Goal: Task Accomplishment & Management: Use online tool/utility

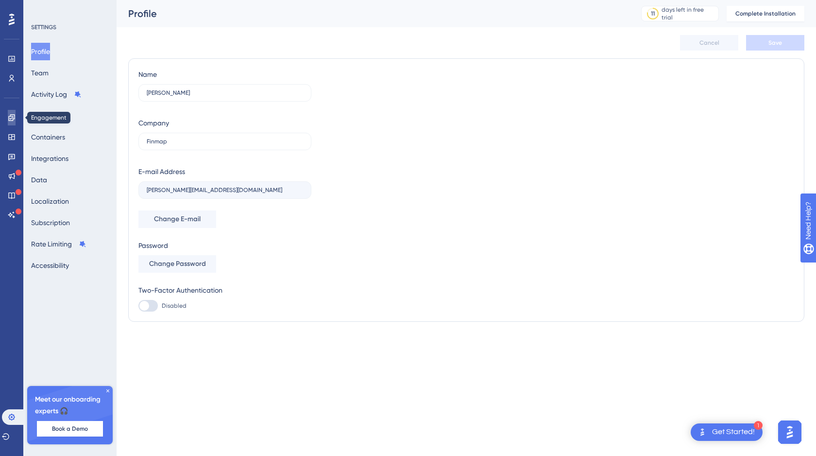
click at [11, 121] on icon at bounding box center [12, 118] width 8 height 8
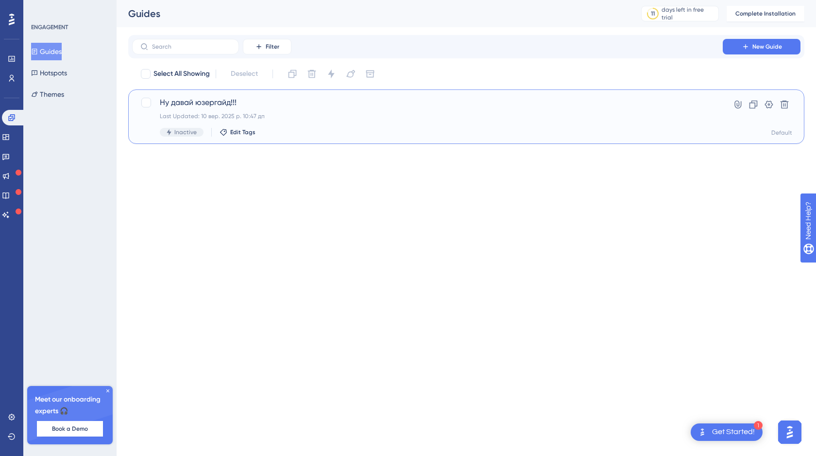
click at [192, 104] on span "Ну давай юзергайд!!!" at bounding box center [427, 103] width 535 height 12
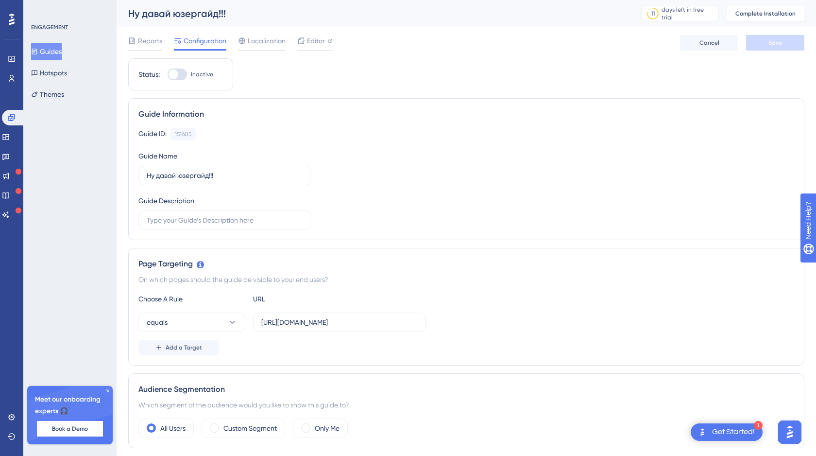
click at [54, 52] on button "Guides" at bounding box center [46, 51] width 31 height 17
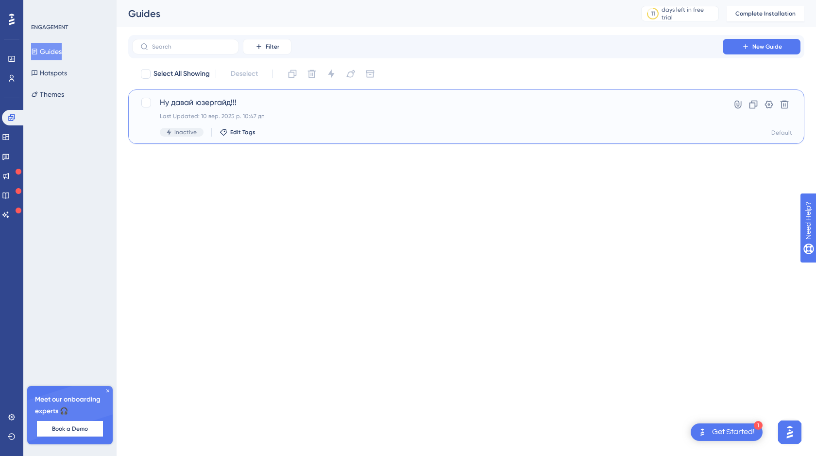
click at [191, 103] on span "Ну давай юзергайд!!!" at bounding box center [427, 103] width 535 height 12
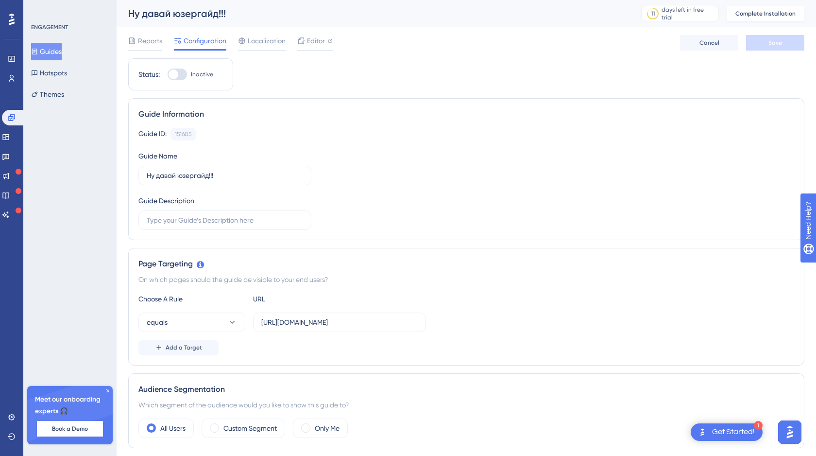
click at [185, 72] on div at bounding box center [177, 74] width 19 height 12
click at [168, 74] on input "Inactive" at bounding box center [167, 74] width 0 height 0
checkbox input "false"
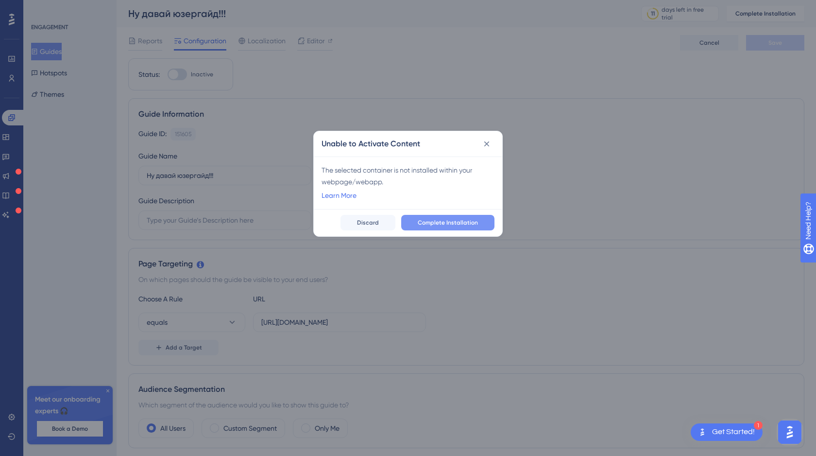
click at [466, 223] on span "Complete Installation" at bounding box center [448, 223] width 60 height 8
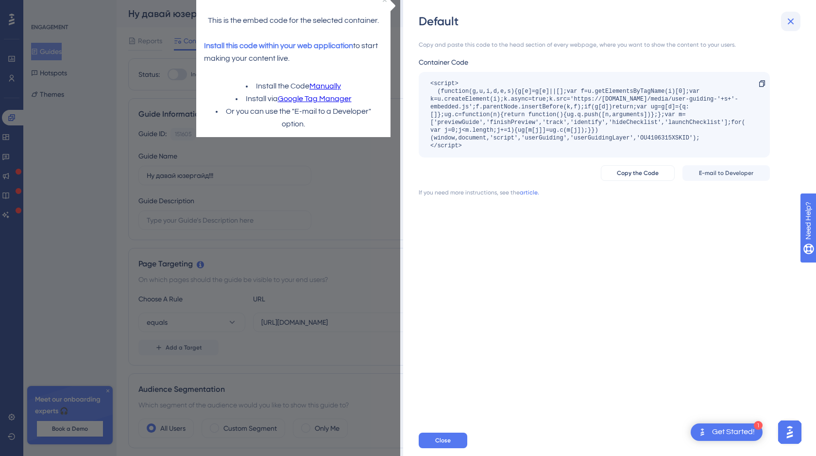
click at [789, 22] on icon at bounding box center [791, 21] width 6 height 6
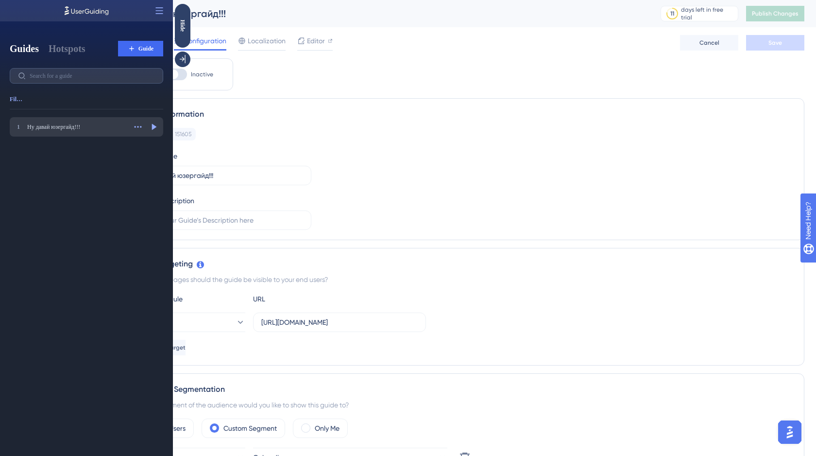
click at [68, 125] on div "Ну давай юзергайд!!!" at bounding box center [76, 127] width 99 height 8
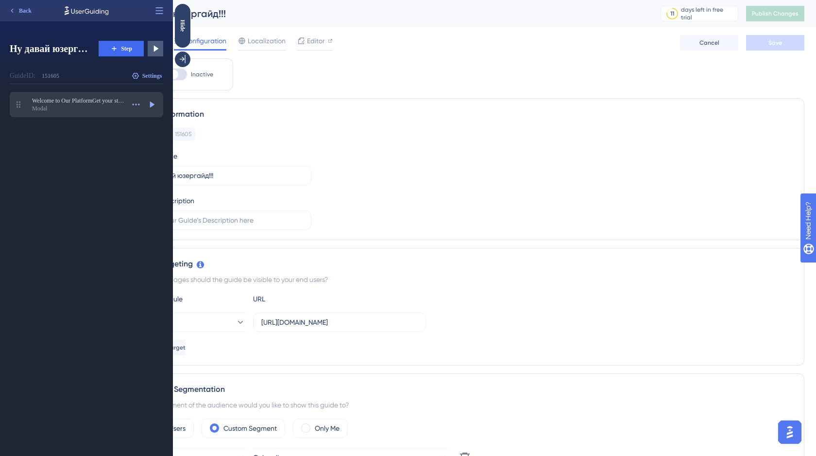
click at [77, 109] on div "Modal" at bounding box center [78, 108] width 92 height 8
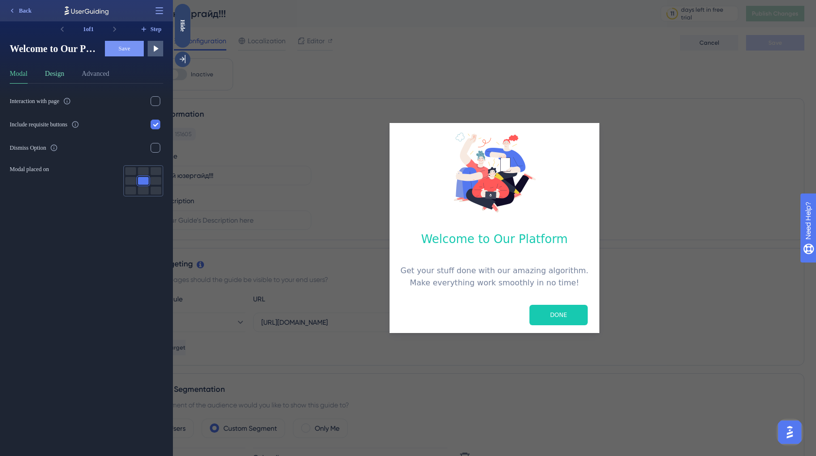
click at [58, 79] on button "Design" at bounding box center [54, 76] width 19 height 16
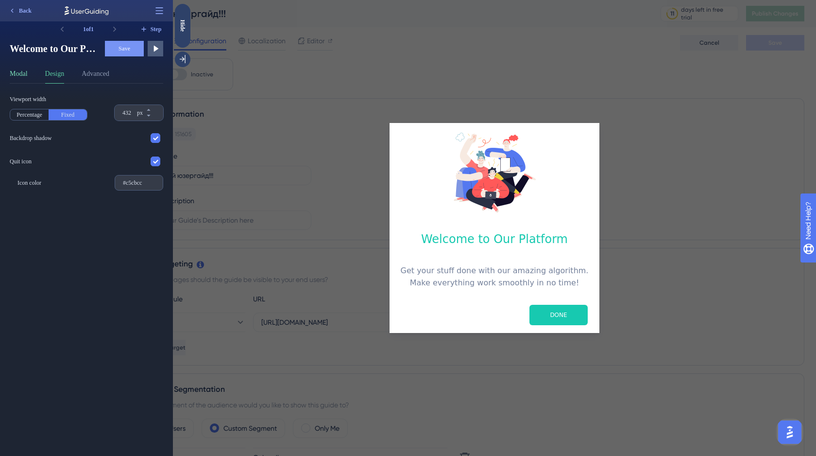
click at [22, 76] on button "Modal" at bounding box center [19, 76] width 18 height 16
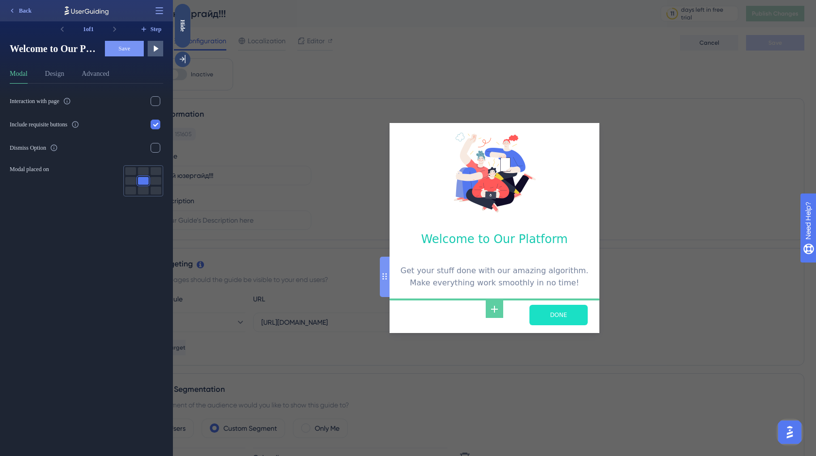
click at [565, 317] on input "DONE" at bounding box center [558, 315] width 58 height 20
click at [154, 28] on span "Step" at bounding box center [156, 29] width 11 height 8
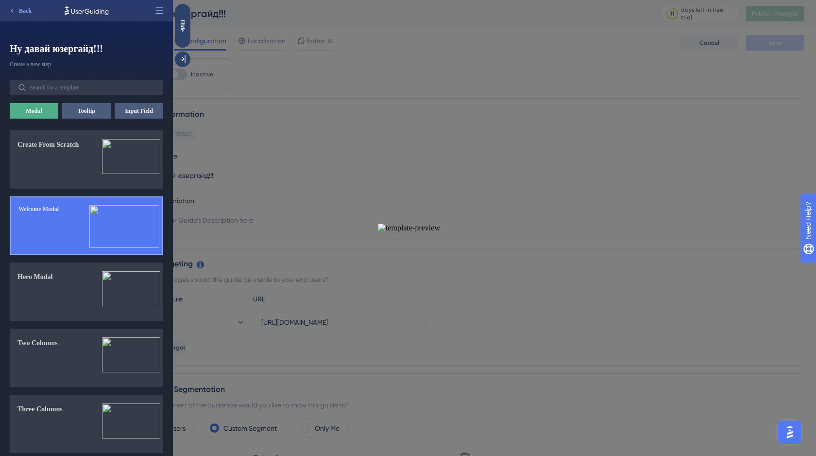
click at [131, 229] on img at bounding box center [124, 226] width 70 height 43
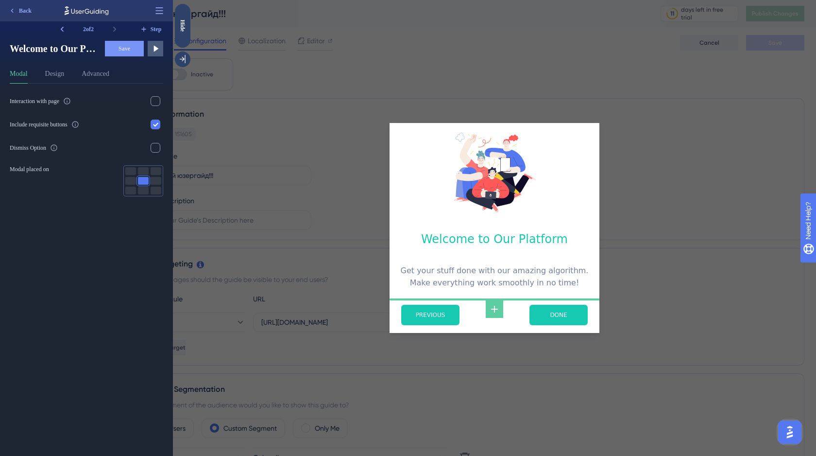
click at [78, 33] on div "2 of 2" at bounding box center [88, 29] width 37 height 16
click at [24, 13] on span "Back" at bounding box center [25, 11] width 13 height 8
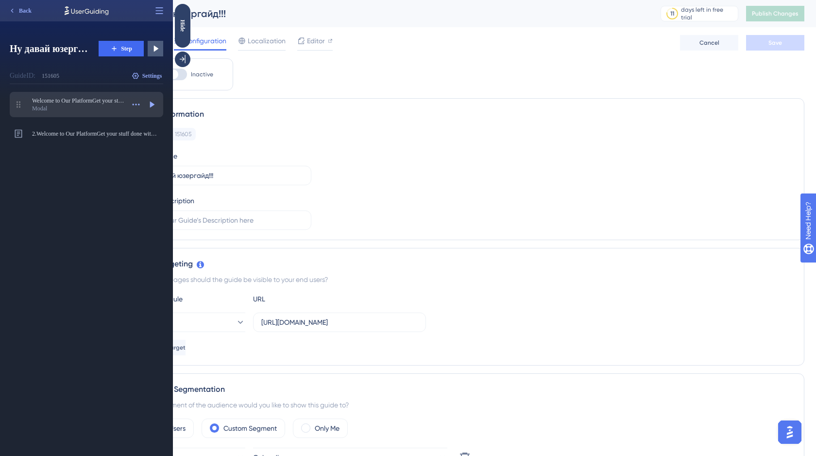
click at [66, 106] on div "Modal" at bounding box center [78, 108] width 92 height 8
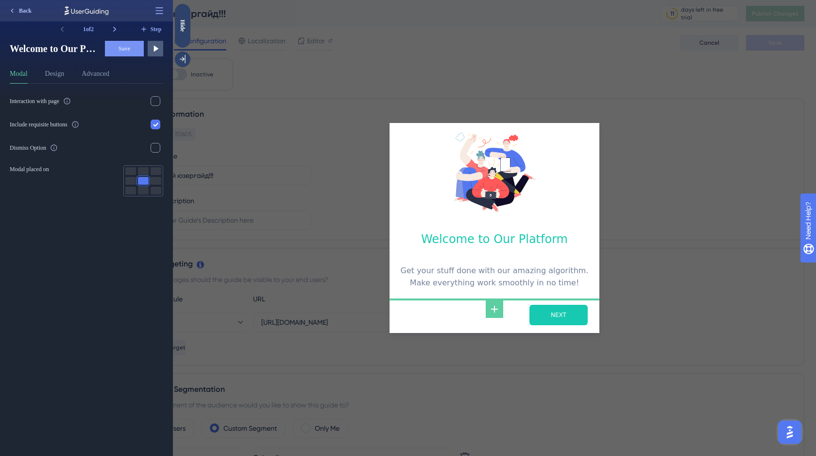
click at [20, 10] on span "Back" at bounding box center [25, 11] width 13 height 8
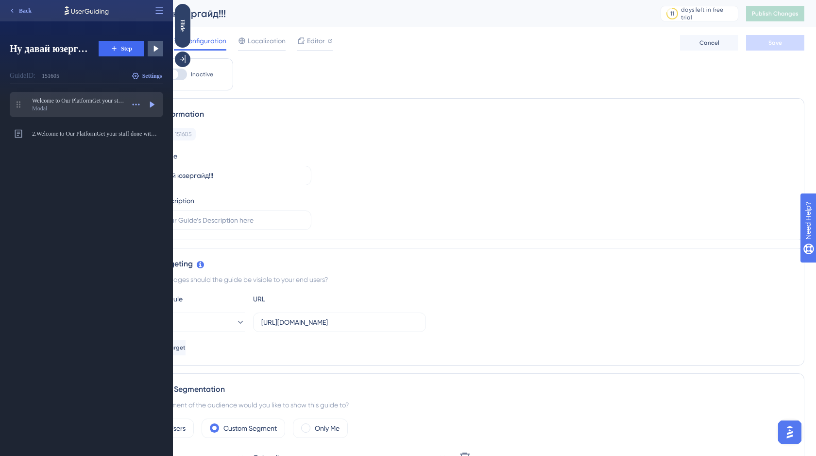
click at [56, 106] on div "Modal" at bounding box center [78, 108] width 92 height 8
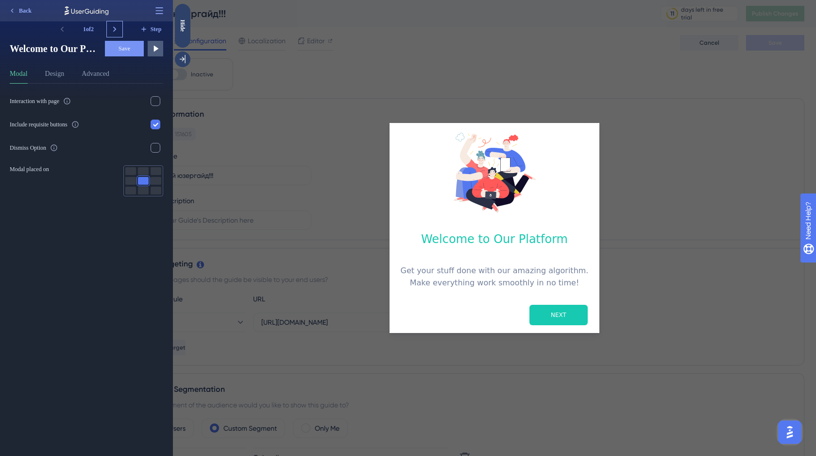
click at [114, 27] on icon at bounding box center [115, 29] width 10 height 10
click at [28, 11] on span "Back" at bounding box center [25, 11] width 13 height 8
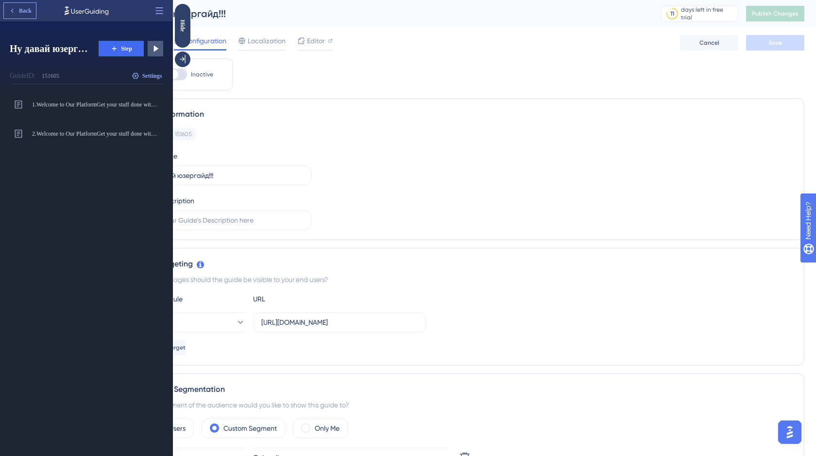
click at [28, 11] on span "Back" at bounding box center [25, 11] width 13 height 8
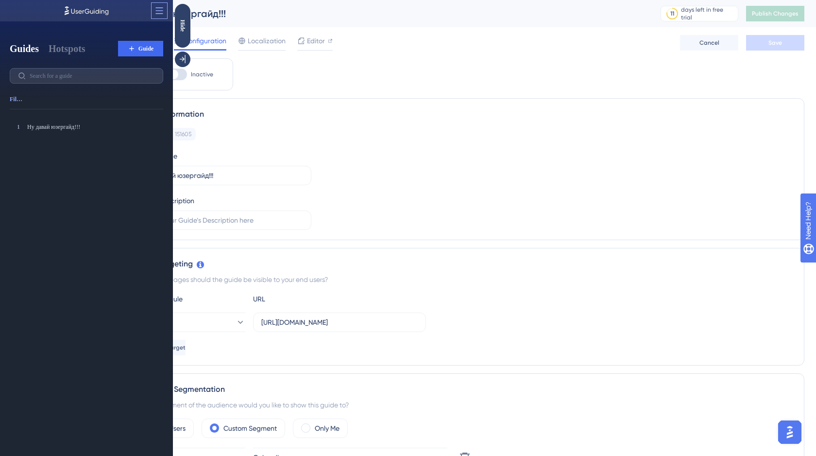
click at [164, 11] on icon at bounding box center [159, 11] width 10 height 10
click at [135, 33] on span "Open in Panel" at bounding box center [118, 35] width 33 height 8
click at [67, 130] on div "Ну давай юзергайд!!!" at bounding box center [76, 127] width 99 height 8
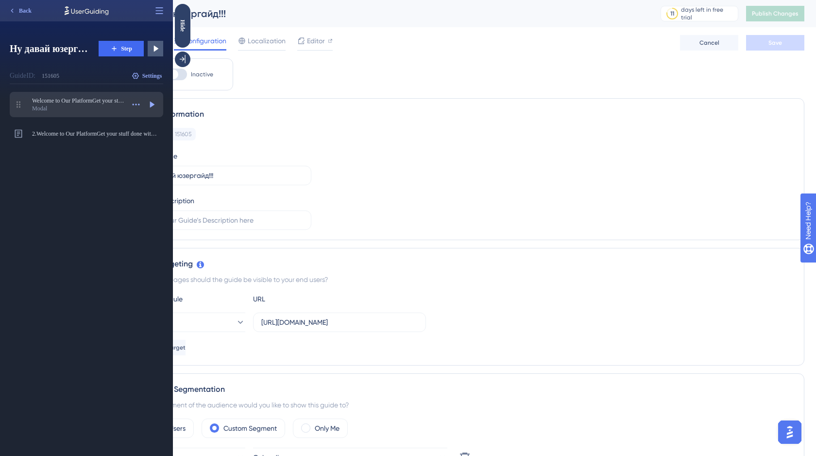
click at [76, 111] on div "Modal" at bounding box center [78, 108] width 92 height 8
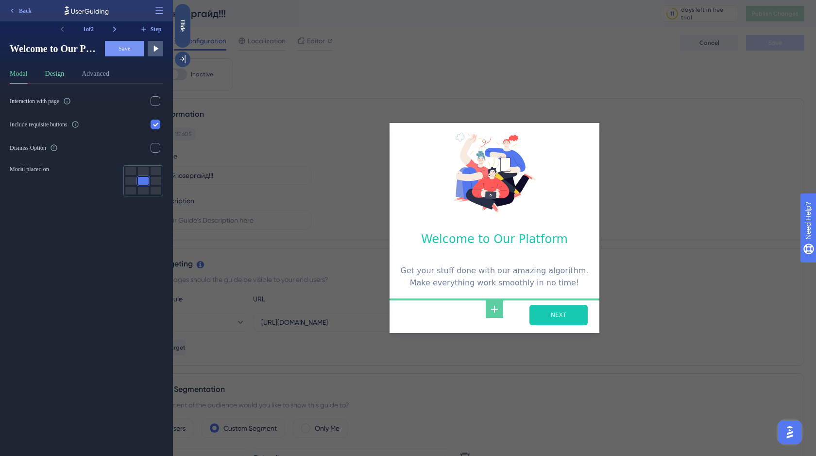
click at [56, 76] on button "Design" at bounding box center [54, 76] width 19 height 16
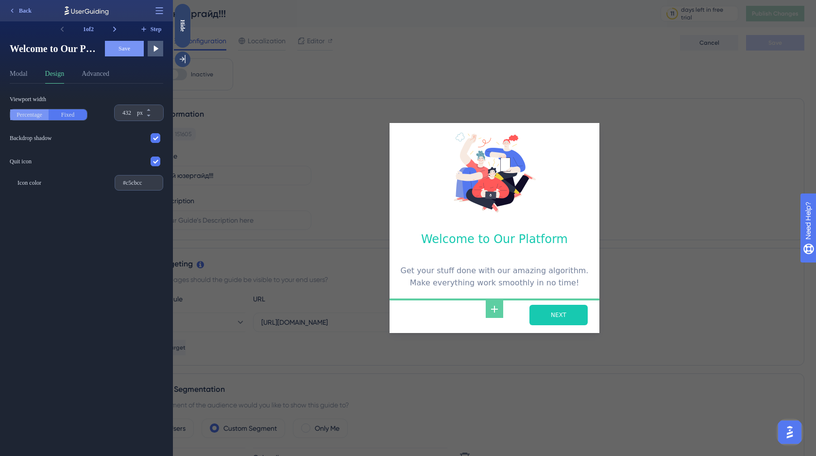
click at [24, 118] on button "Percentage" at bounding box center [29, 114] width 38 height 11
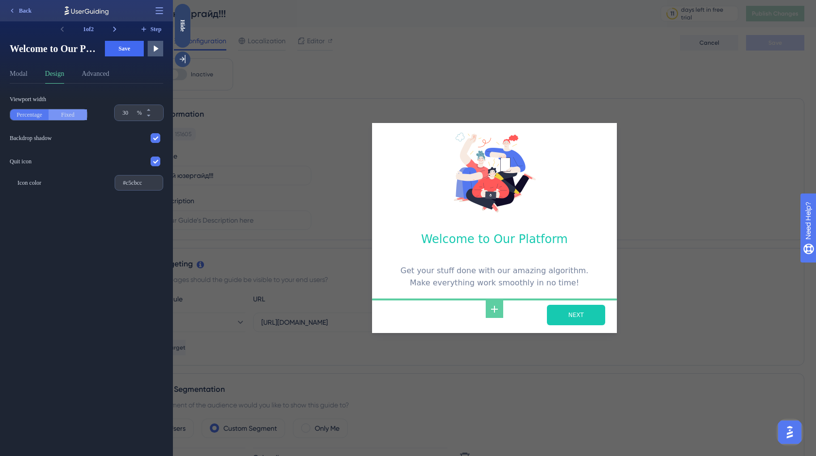
click at [60, 116] on button "Fixed" at bounding box center [68, 114] width 38 height 11
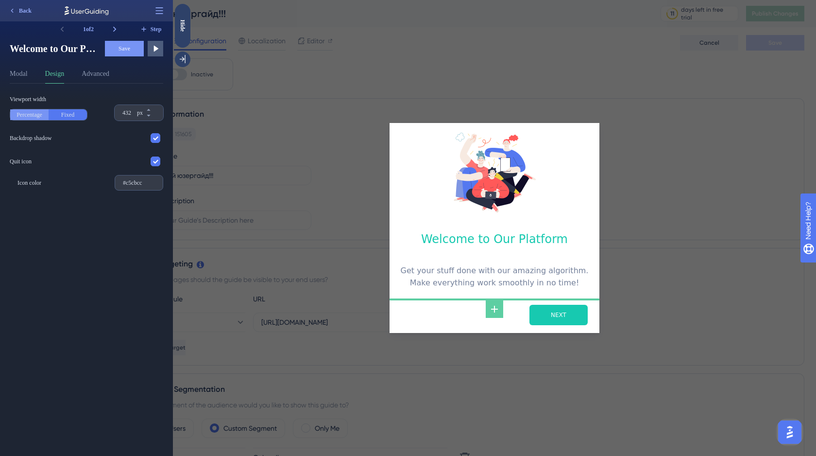
click at [36, 115] on button "Percentage" at bounding box center [29, 114] width 38 height 11
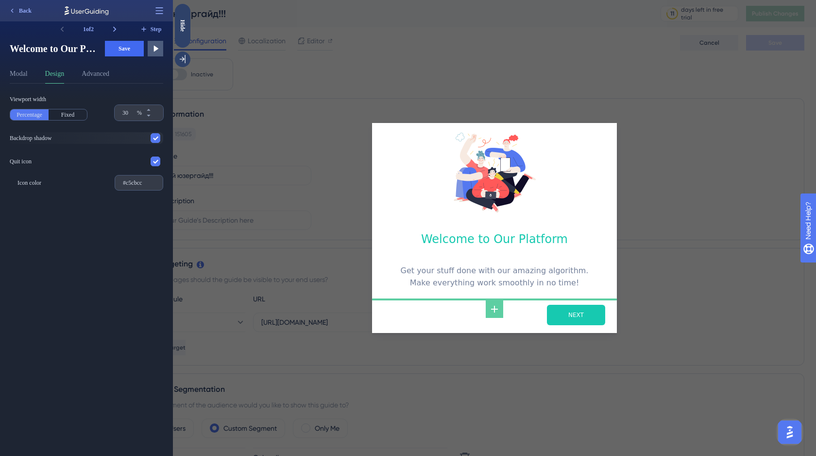
click at [37, 139] on div "Backdrop shadow" at bounding box center [31, 138] width 42 height 8
click at [155, 138] on input "checkbox" at bounding box center [155, 138] width 0 height 0
click at [37, 139] on div "Backdrop shadow" at bounding box center [31, 138] width 42 height 8
click at [155, 138] on input "checkbox" at bounding box center [155, 138] width 0 height 0
click at [102, 75] on button "Advanced" at bounding box center [96, 76] width 28 height 16
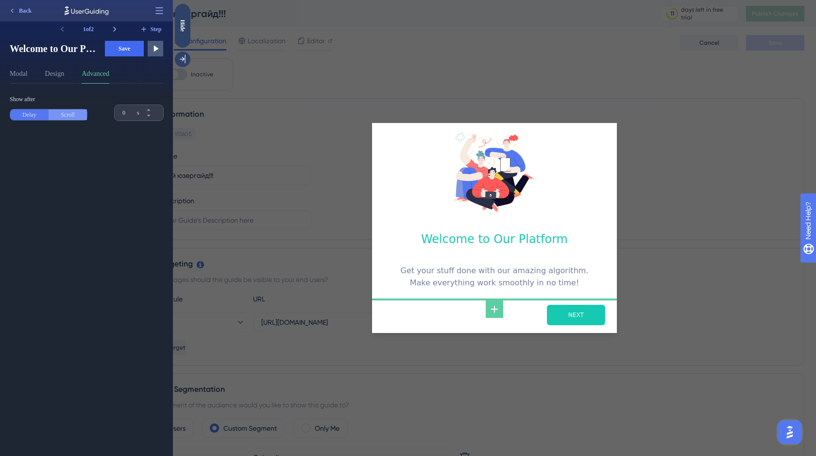
click at [73, 117] on button "Scroll" at bounding box center [68, 114] width 38 height 11
click at [36, 115] on button "Delay" at bounding box center [29, 114] width 38 height 11
click at [60, 77] on button "Design" at bounding box center [54, 76] width 19 height 16
click at [22, 76] on button "Modal" at bounding box center [19, 76] width 18 height 16
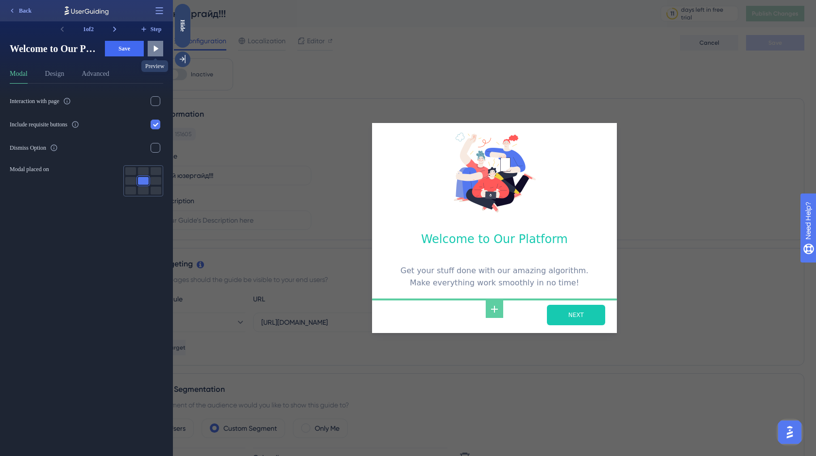
click at [151, 49] on icon at bounding box center [156, 49] width 10 height 10
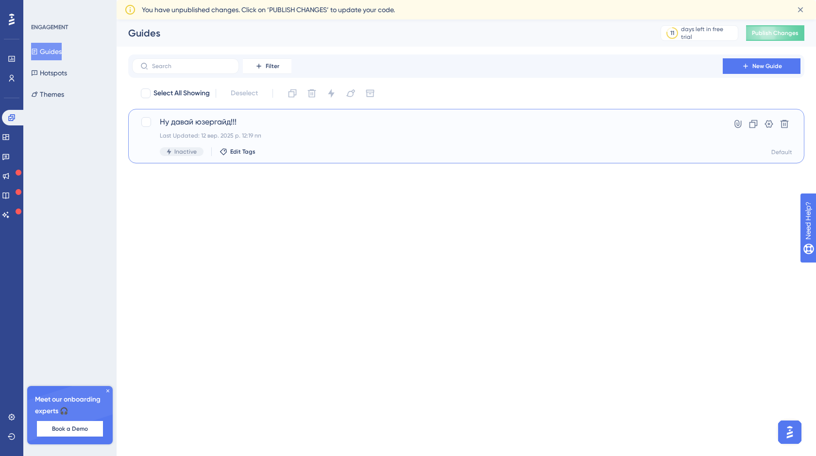
click at [221, 122] on span "Ну давай юзергайд!!!" at bounding box center [427, 122] width 535 height 12
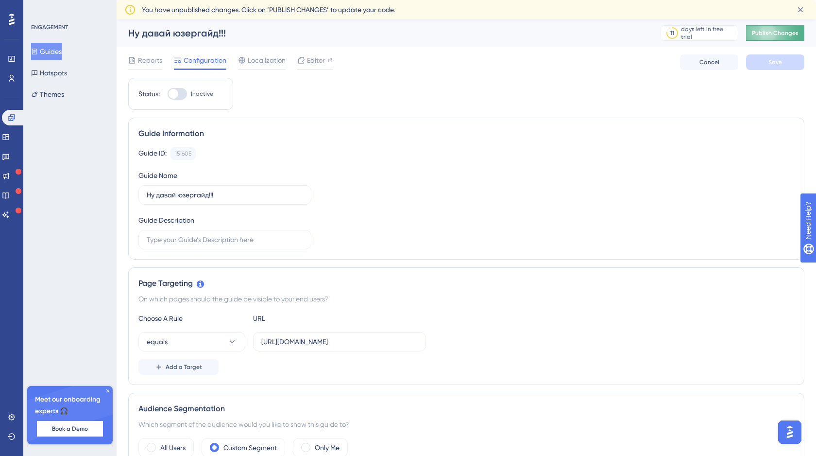
click at [784, 38] on button "Publish Changes" at bounding box center [775, 33] width 58 height 16
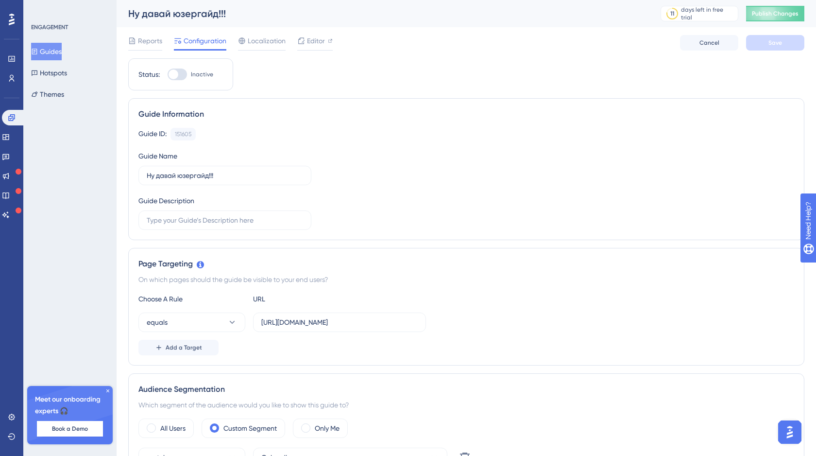
click at [57, 51] on button "Guides" at bounding box center [46, 51] width 31 height 17
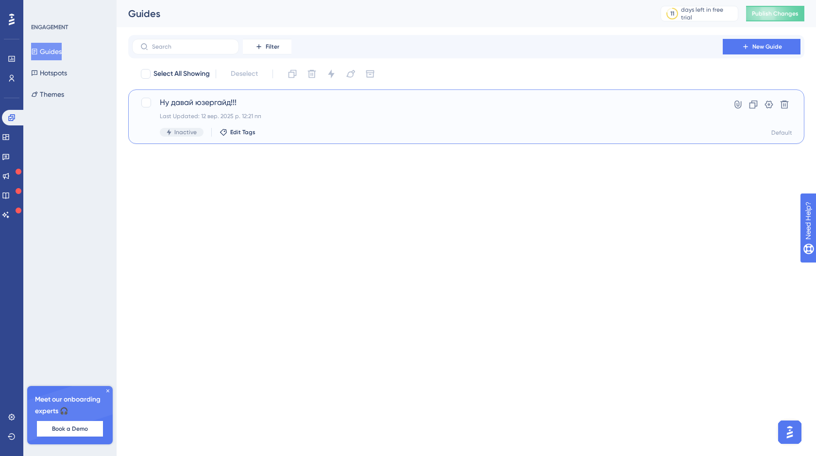
click at [197, 102] on span "Ну давай юзергайд!!!" at bounding box center [427, 103] width 535 height 12
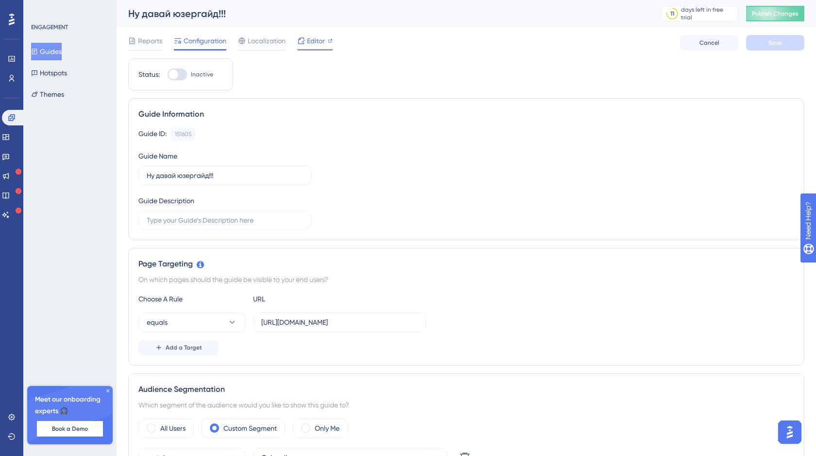
click at [311, 43] on span "Editor" at bounding box center [316, 41] width 18 height 12
